Goal: Use online tool/utility

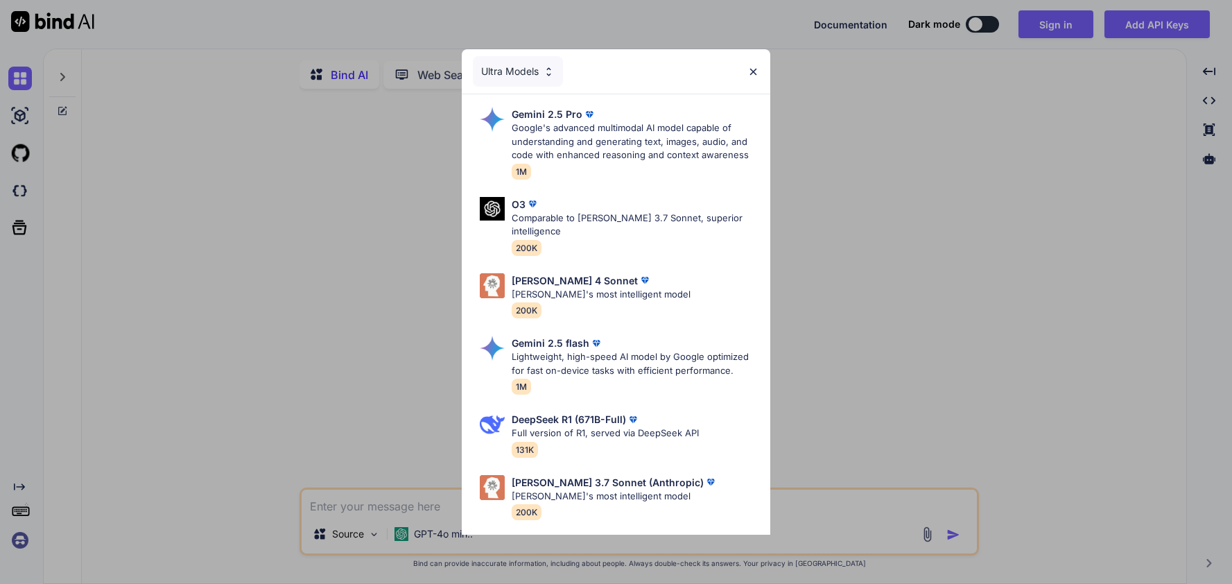
click at [761, 74] on div "Ultra Models" at bounding box center [616, 71] width 308 height 44
click at [750, 73] on img at bounding box center [753, 72] width 12 height 12
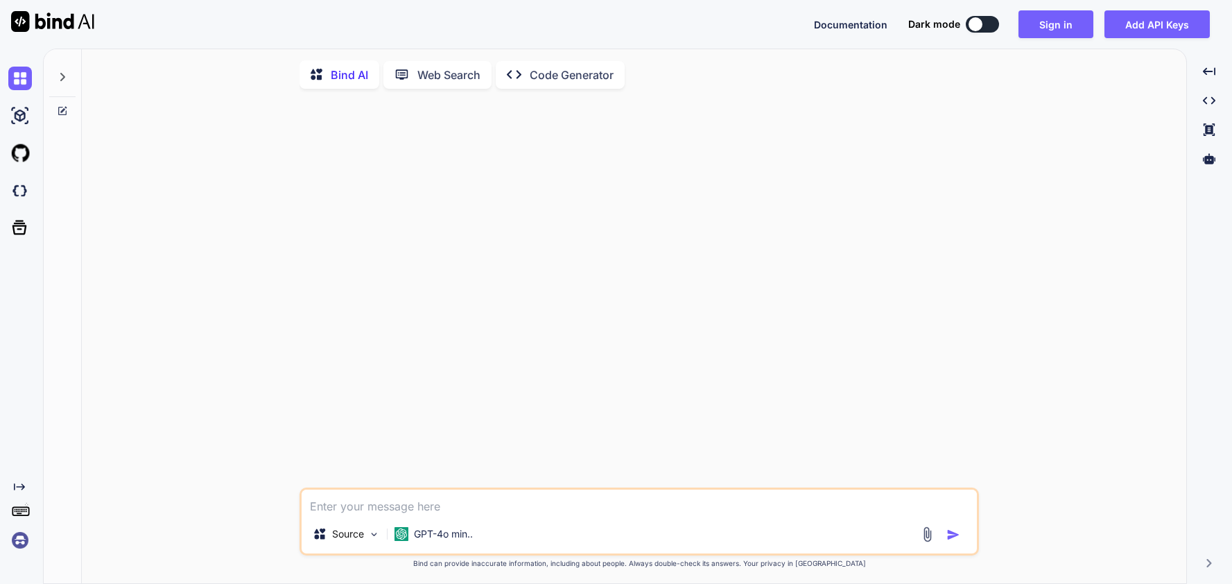
click at [457, 537] on p "GPT-4o min.." at bounding box center [443, 534] width 59 height 14
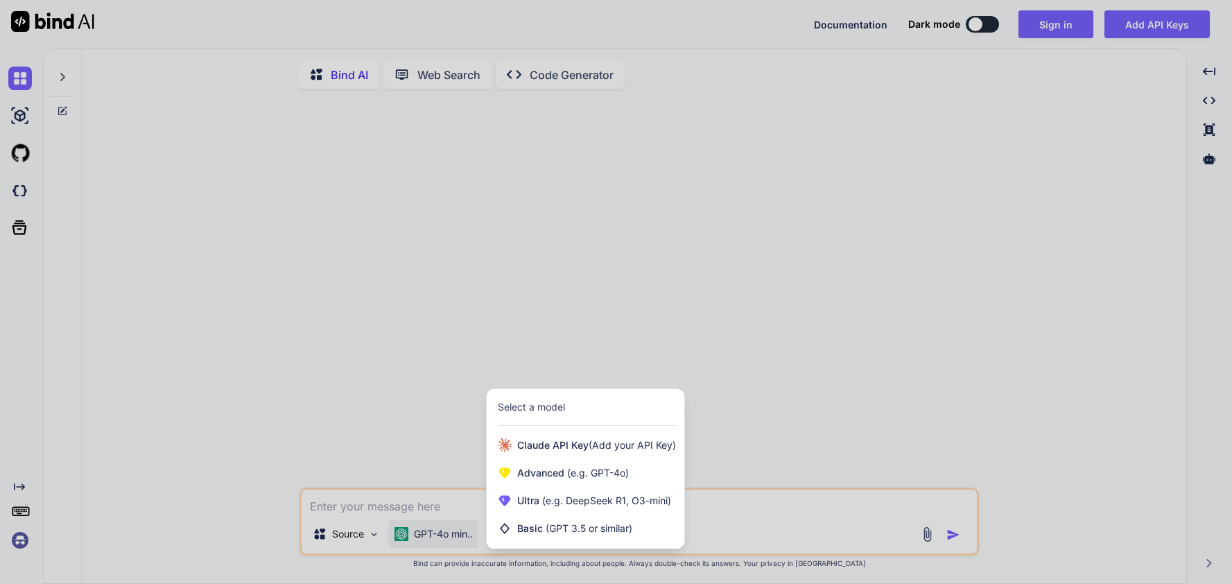
click at [395, 446] on div at bounding box center [616, 292] width 1232 height 584
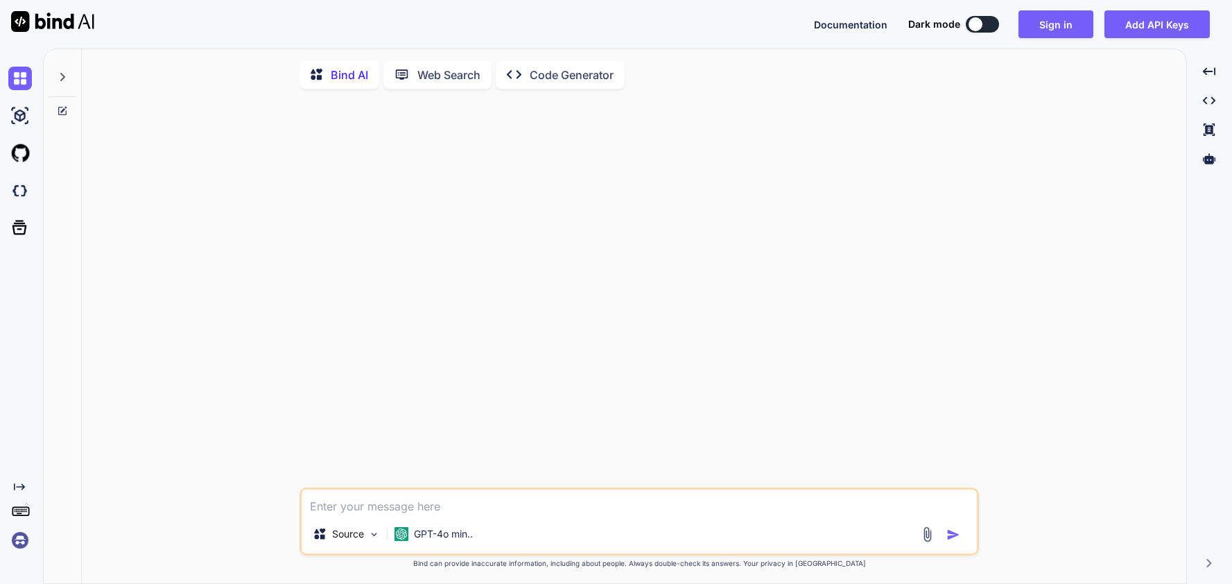
click at [371, 540] on img at bounding box center [374, 534] width 12 height 12
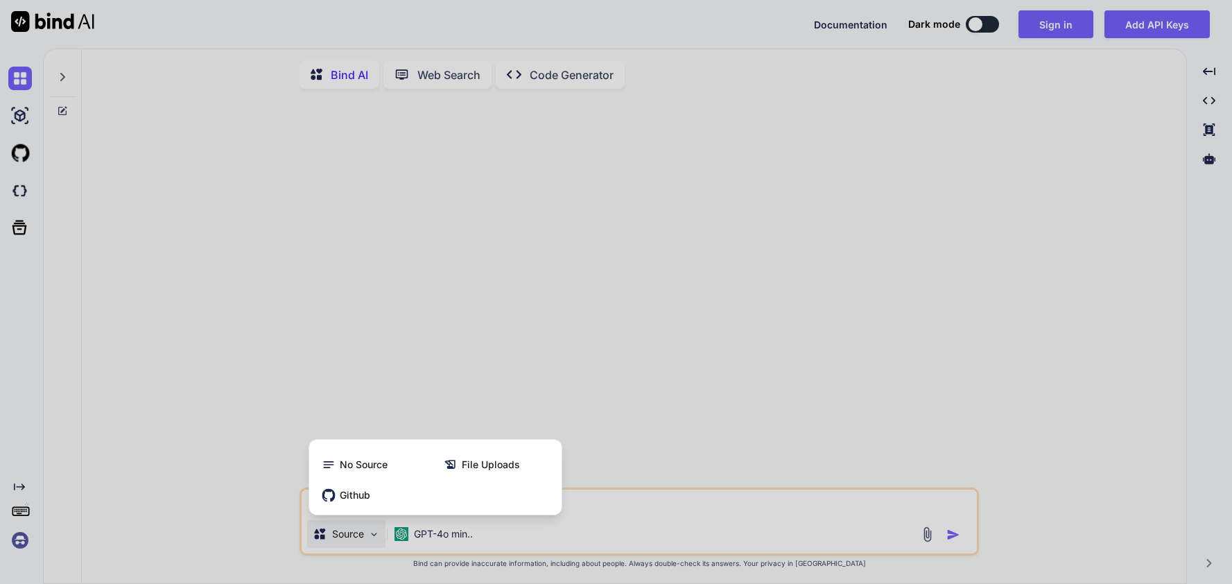
click at [394, 419] on div at bounding box center [616, 292] width 1232 height 584
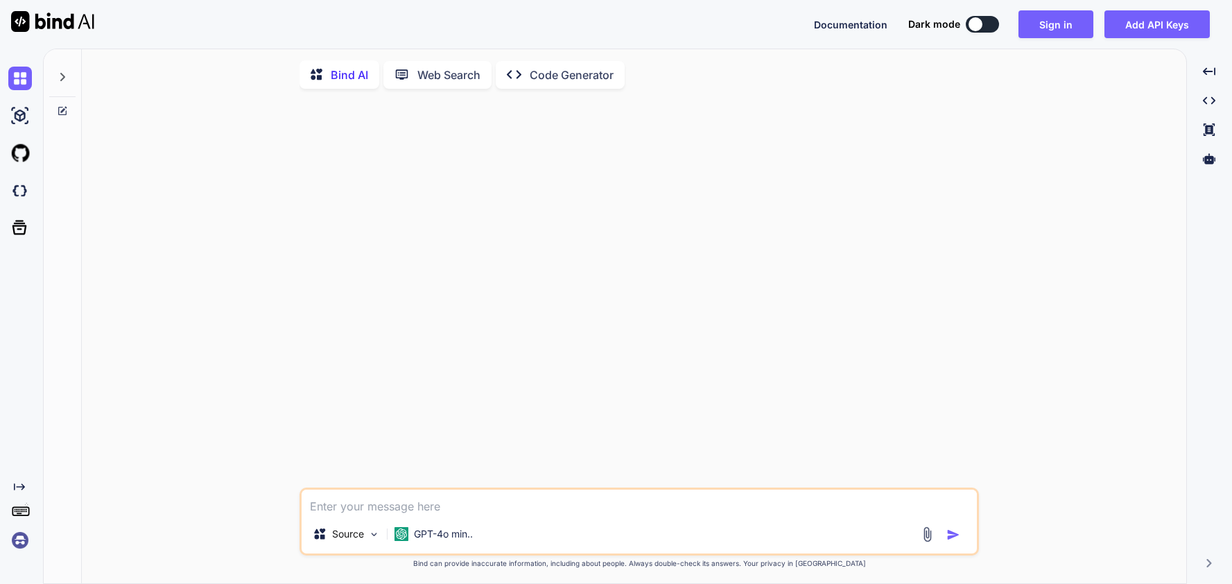
click at [449, 77] on p "Web Search" at bounding box center [448, 75] width 63 height 17
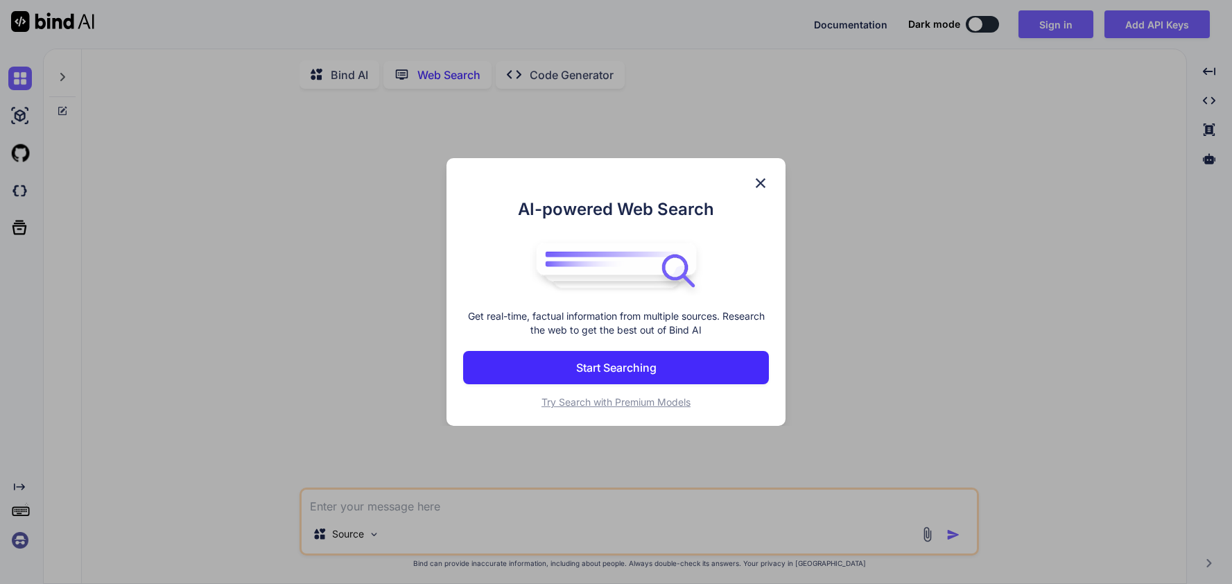
scroll to position [6, 0]
click at [752, 175] on img at bounding box center [760, 183] width 17 height 17
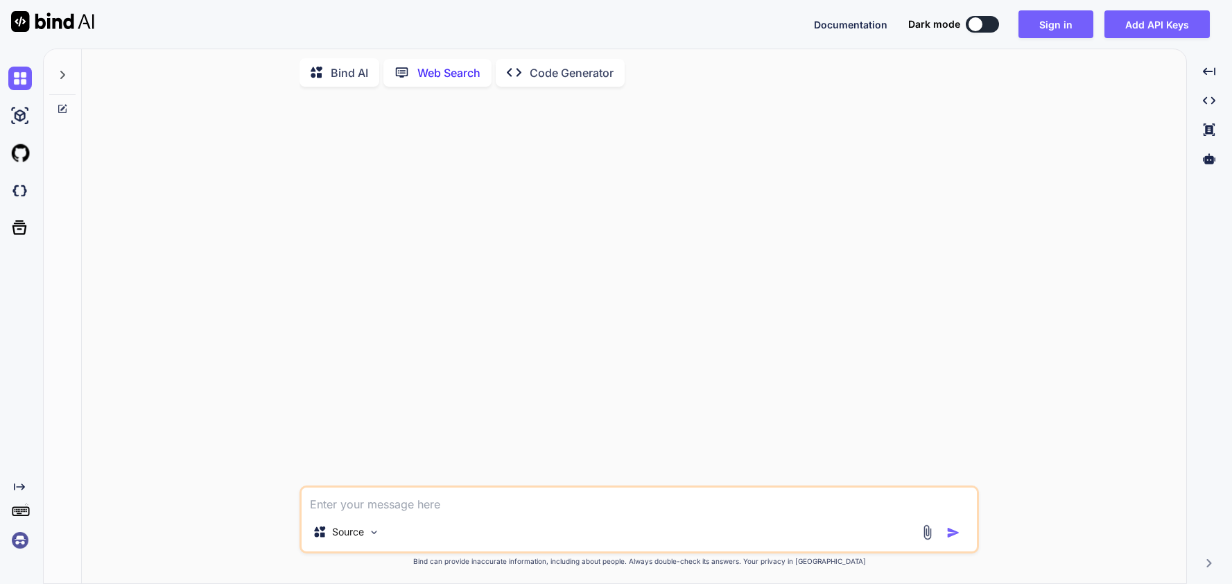
click at [340, 65] on p "Bind AI" at bounding box center [349, 72] width 37 height 17
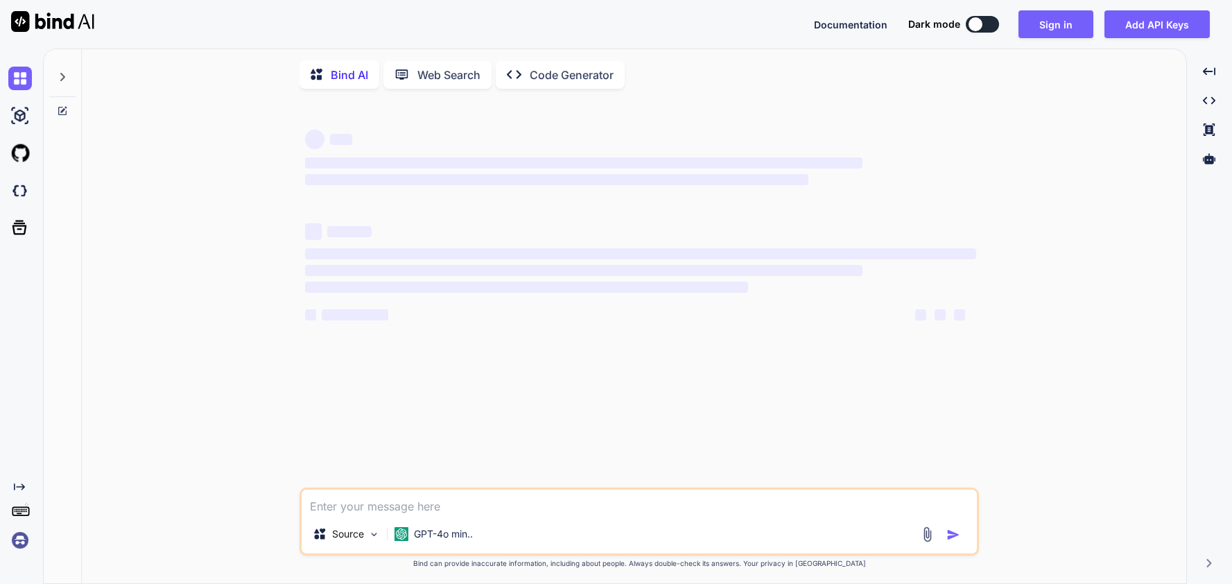
type textarea "x"
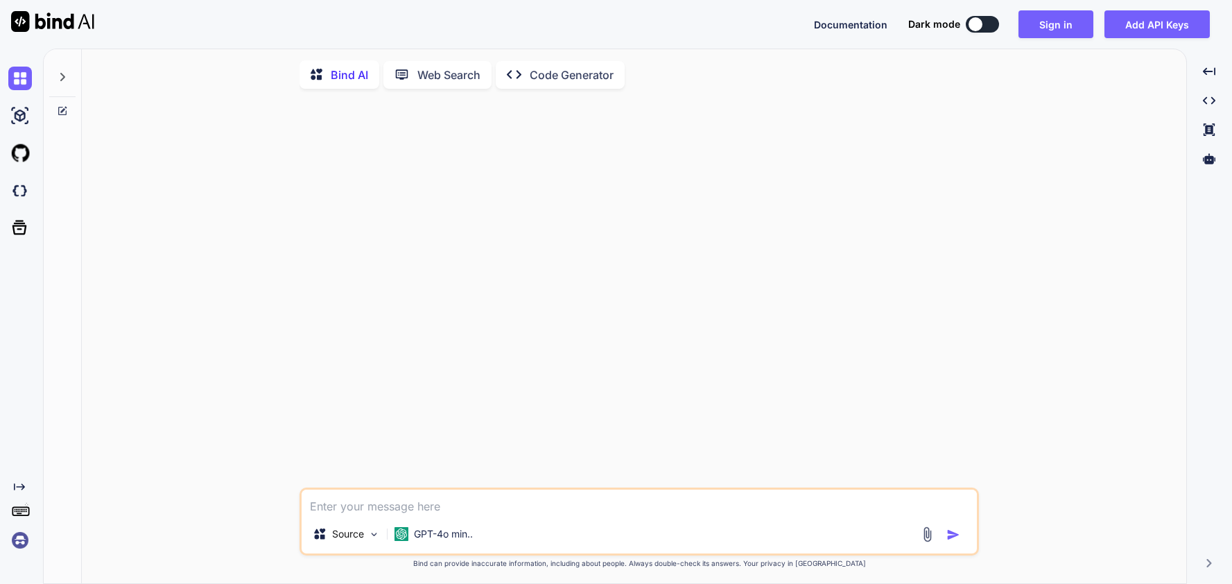
click at [17, 190] on img at bounding box center [20, 191] width 24 height 24
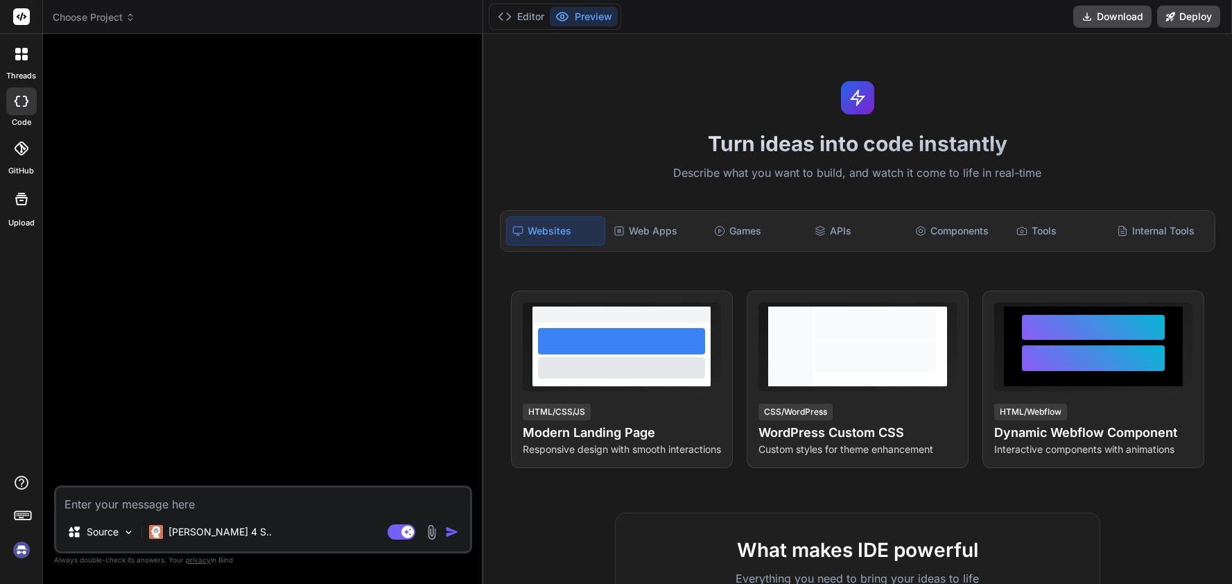
type textarea "x"
